Goal: Task Accomplishment & Management: Use online tool/utility

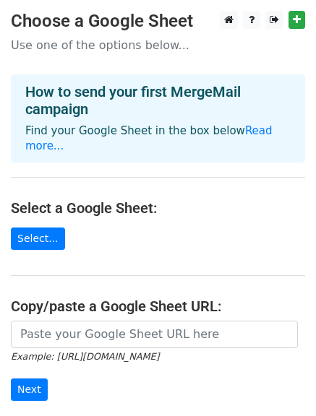
scroll to position [35, 0]
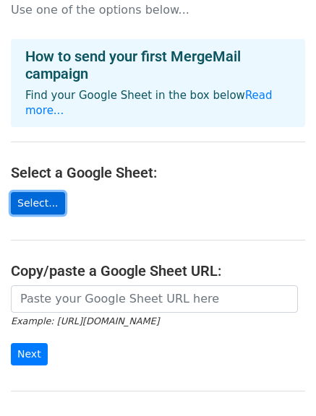
click at [34, 192] on link "Select..." at bounding box center [38, 203] width 54 height 22
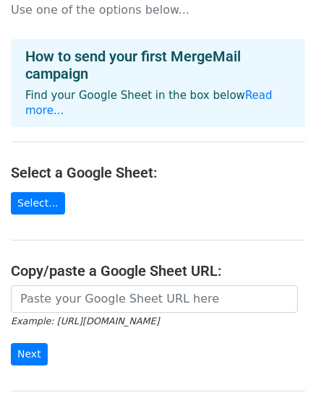
scroll to position [121, 0]
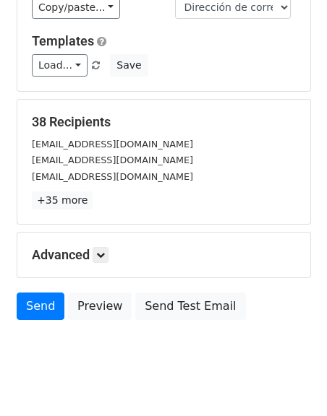
scroll to position [181, 0]
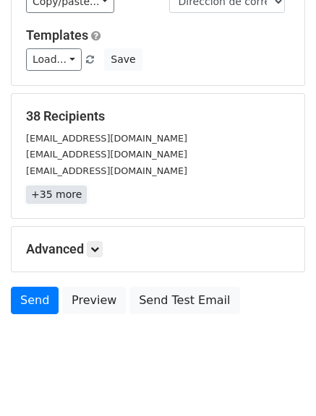
click at [54, 194] on link "+35 more" at bounding box center [56, 195] width 61 height 18
